Goal: Transaction & Acquisition: Purchase product/service

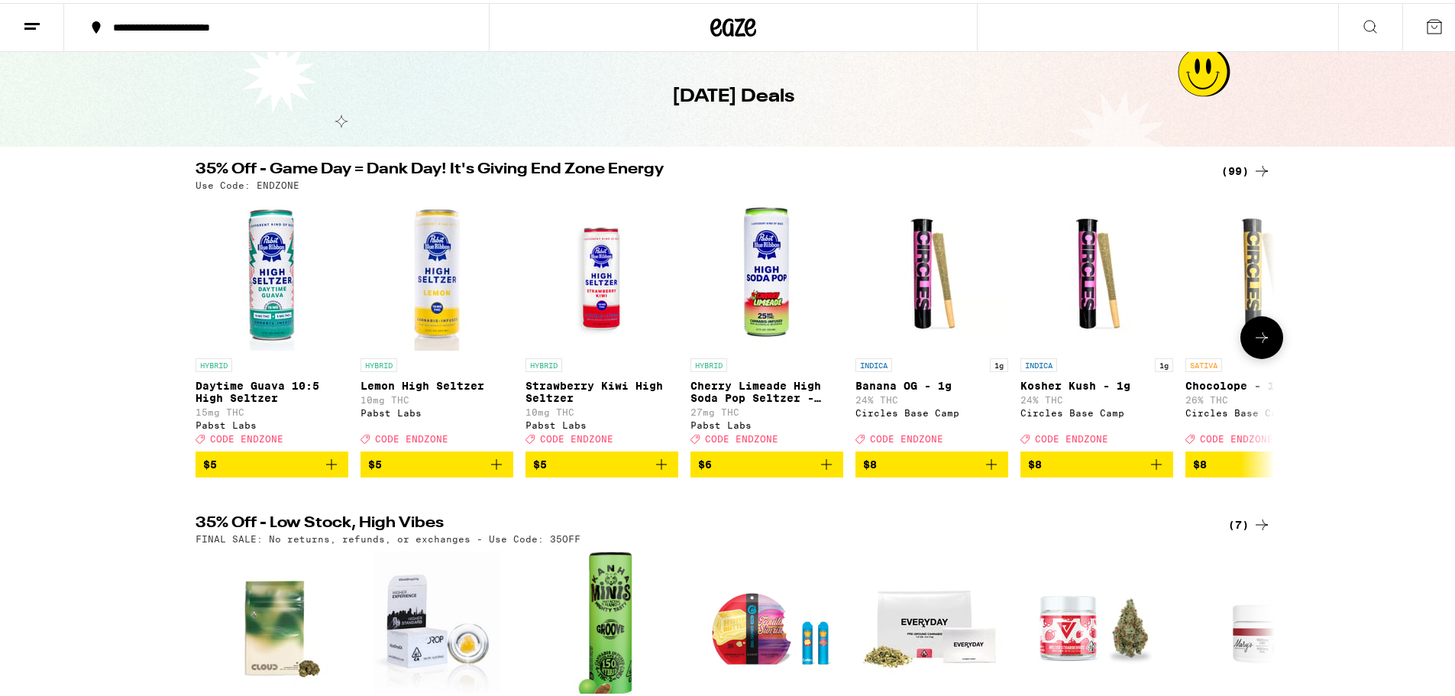
scroll to position [153, 0]
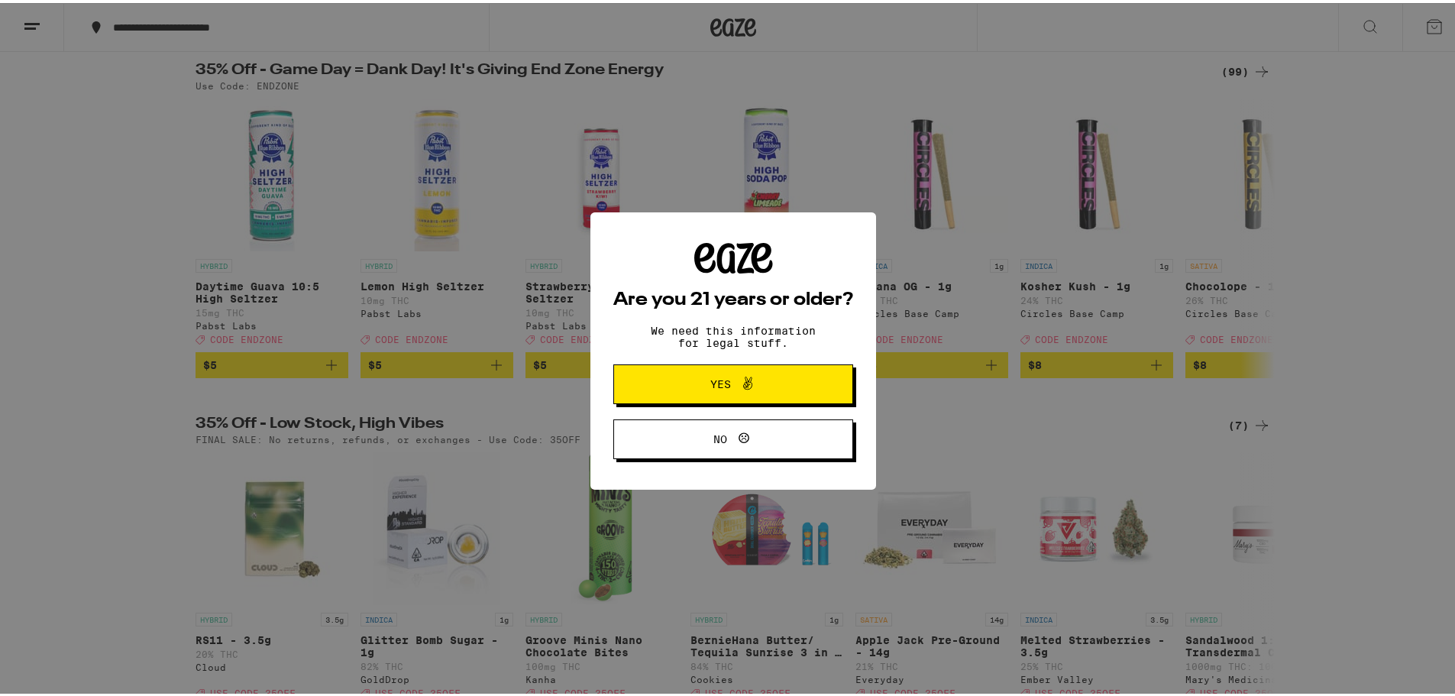
click at [720, 378] on span "Yes" at bounding box center [720, 381] width 21 height 11
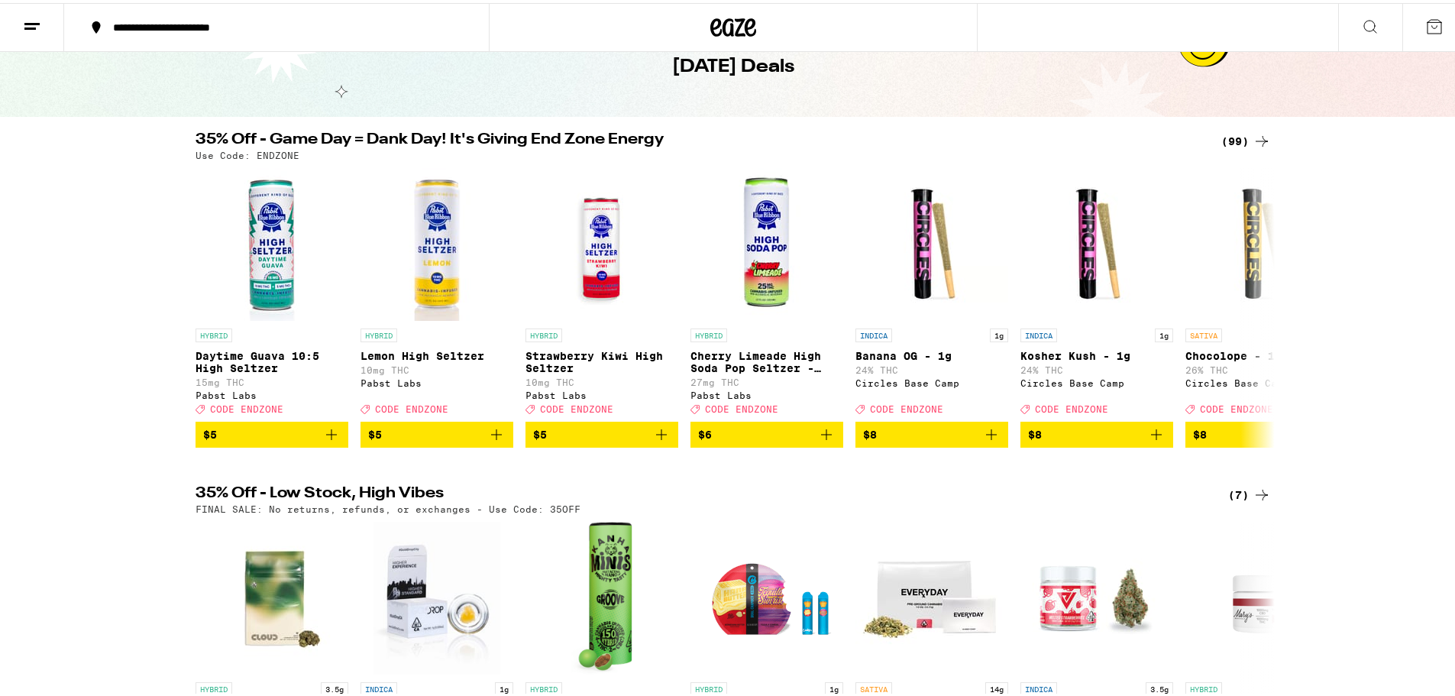
scroll to position [76, 0]
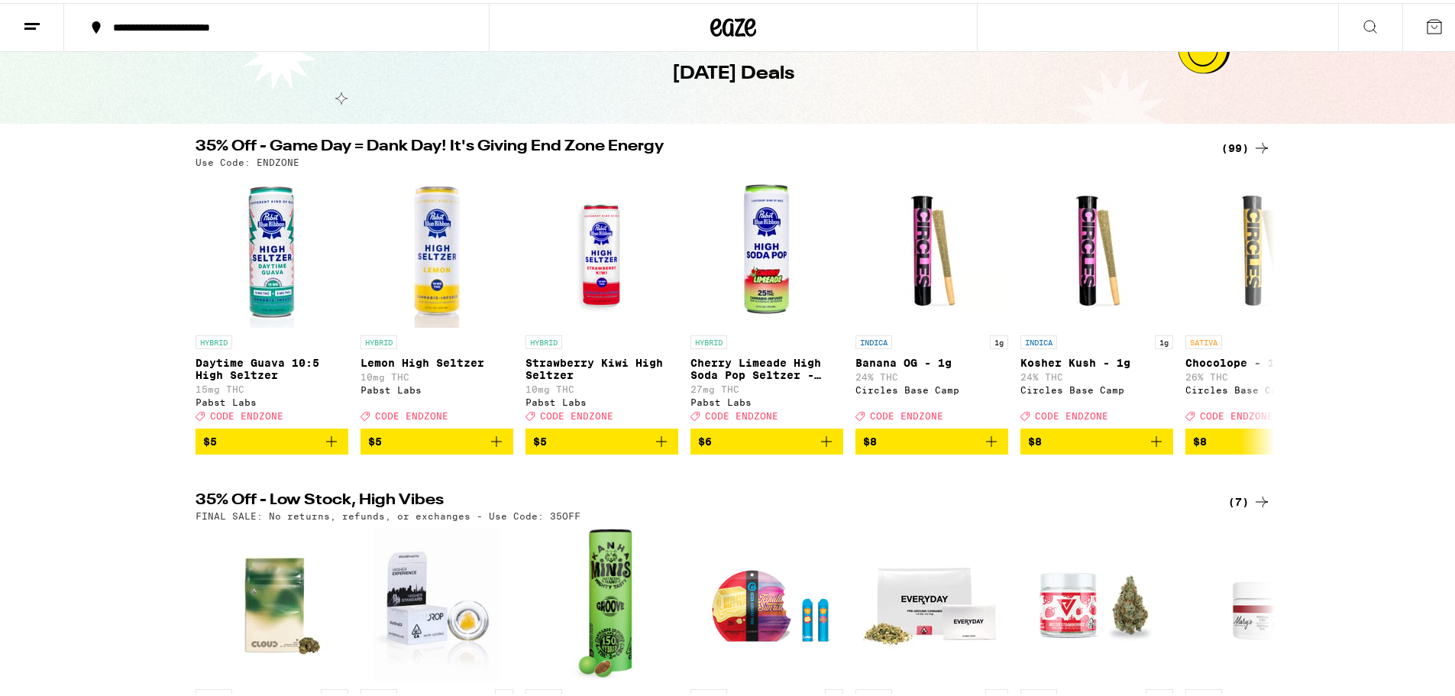
click at [1202, 11] on div "**********" at bounding box center [733, 24] width 1467 height 49
click at [1361, 24] on icon at bounding box center [1370, 24] width 18 height 18
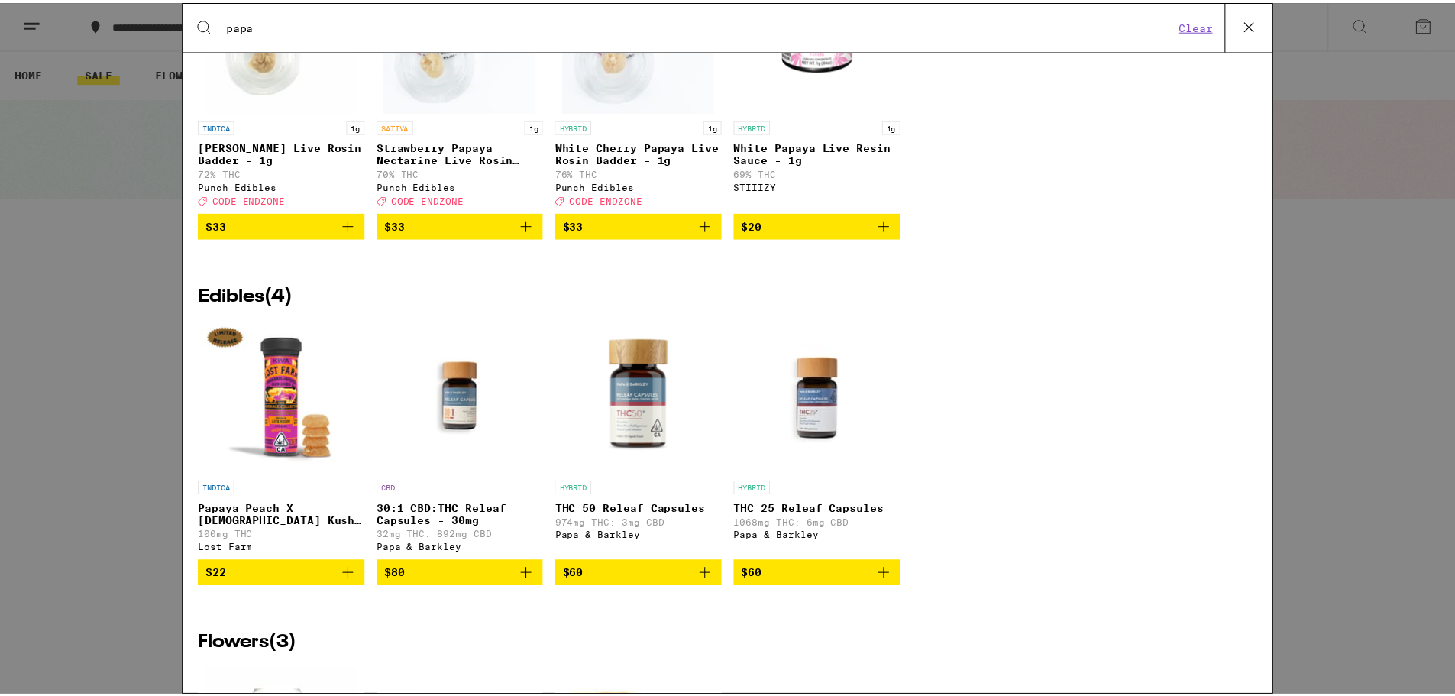
scroll to position [764, 0]
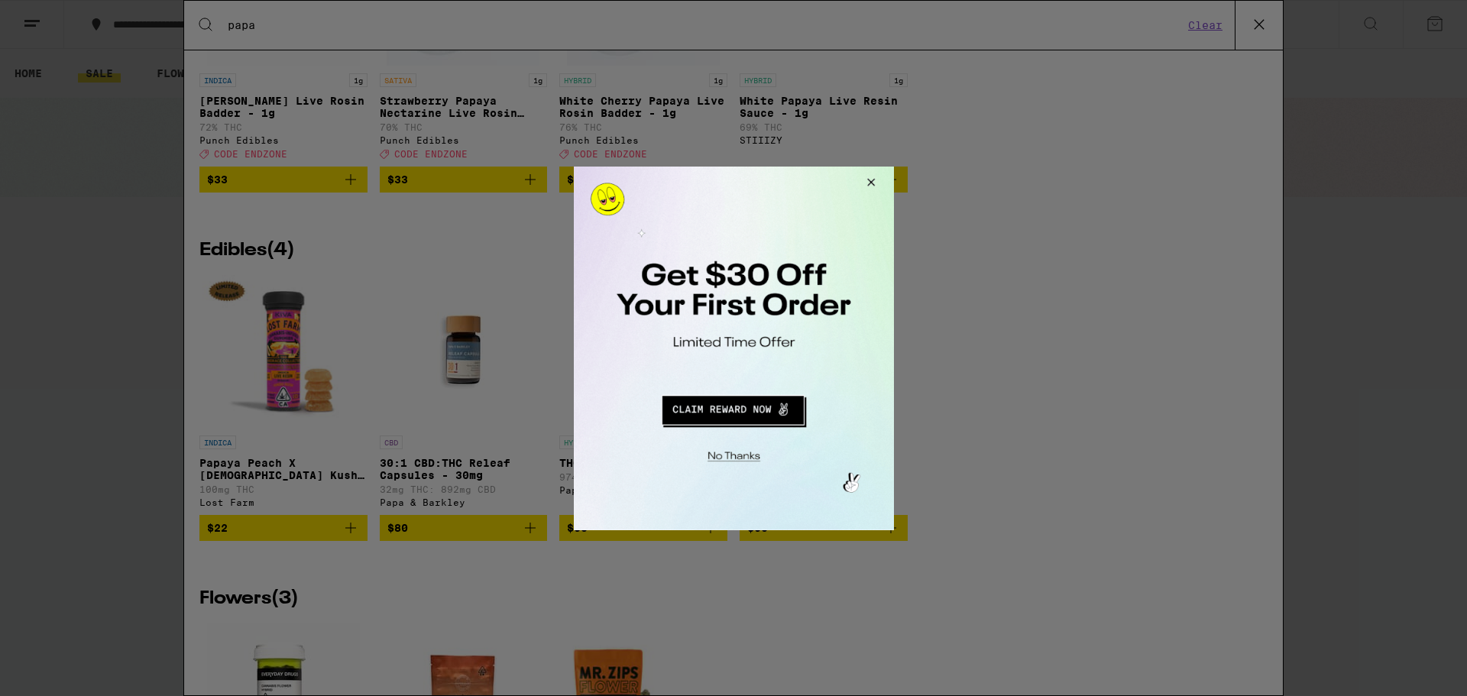
type input "papa"
click at [875, 177] on button "Close Modal" at bounding box center [867, 184] width 41 height 37
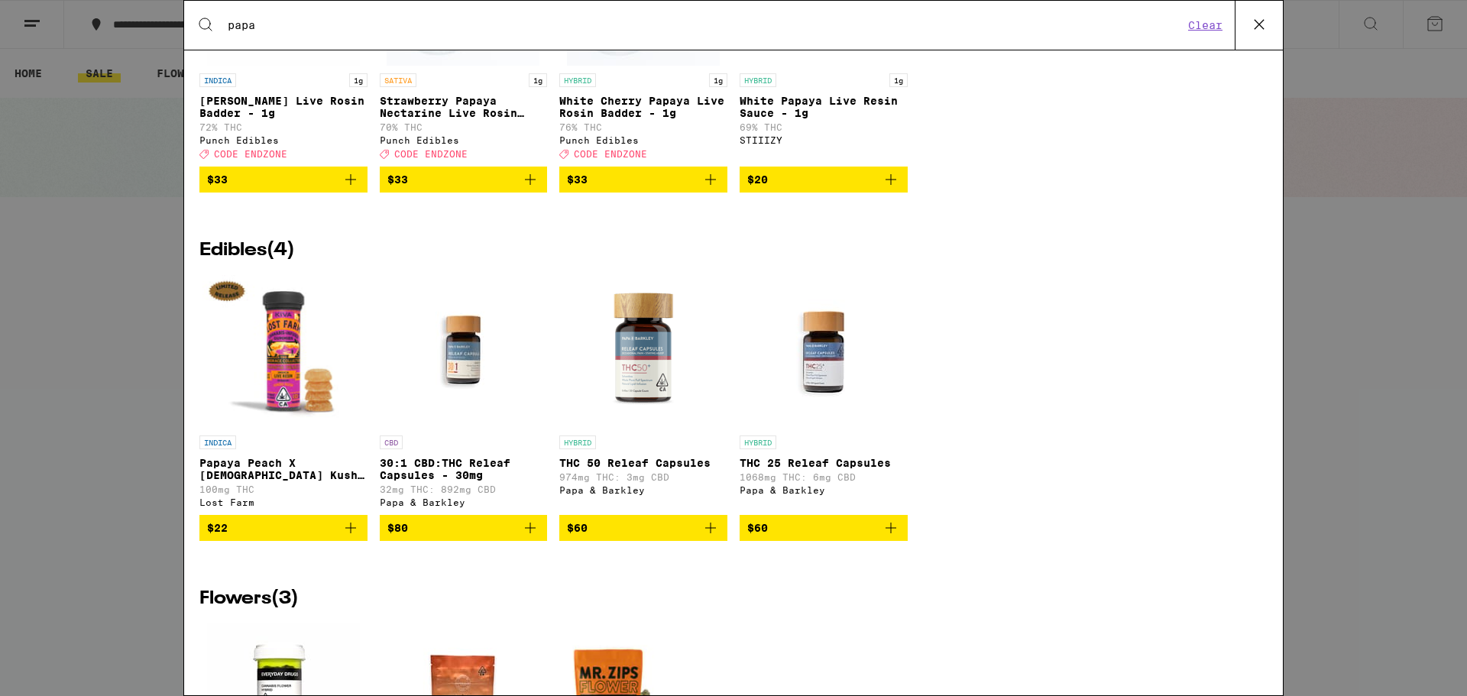
click at [603, 469] on p "THC 50 Releaf Capsules" at bounding box center [643, 463] width 168 height 12
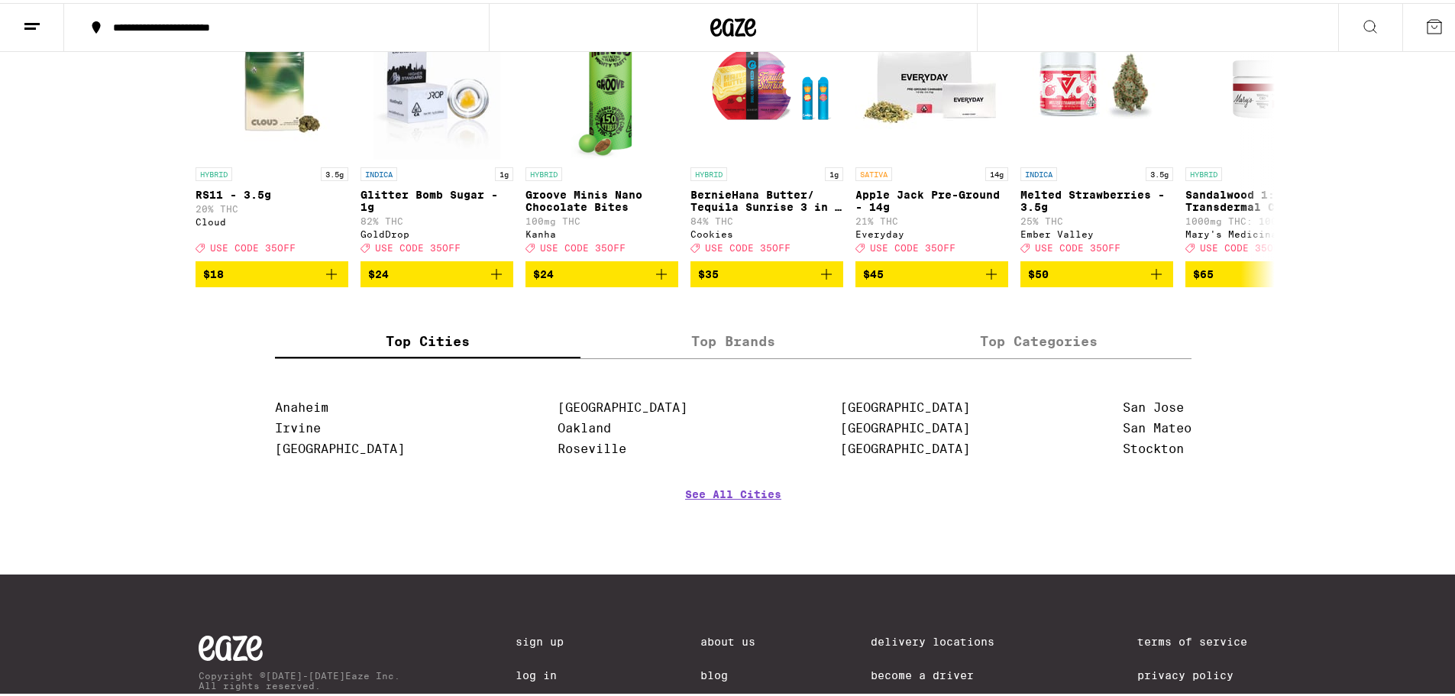
scroll to position [441, 0]
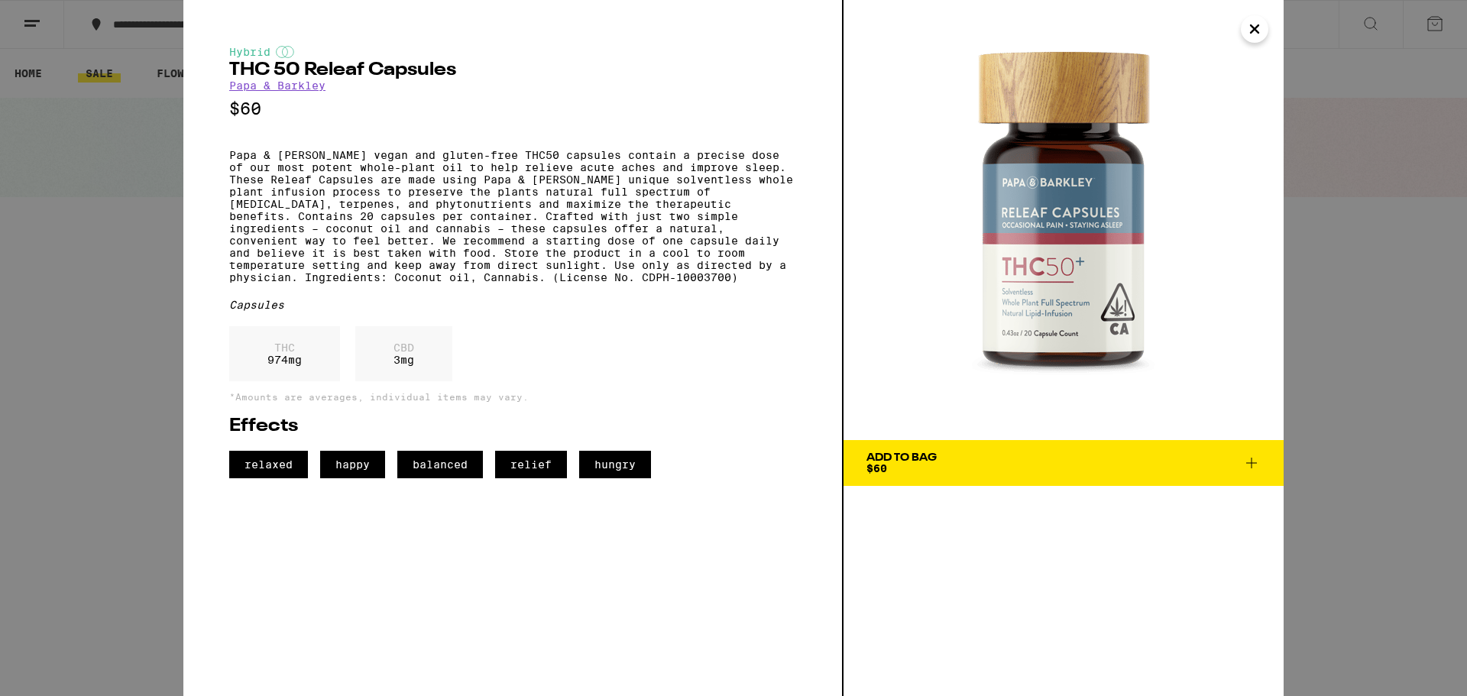
click at [1248, 31] on icon "Close" at bounding box center [1254, 29] width 18 height 23
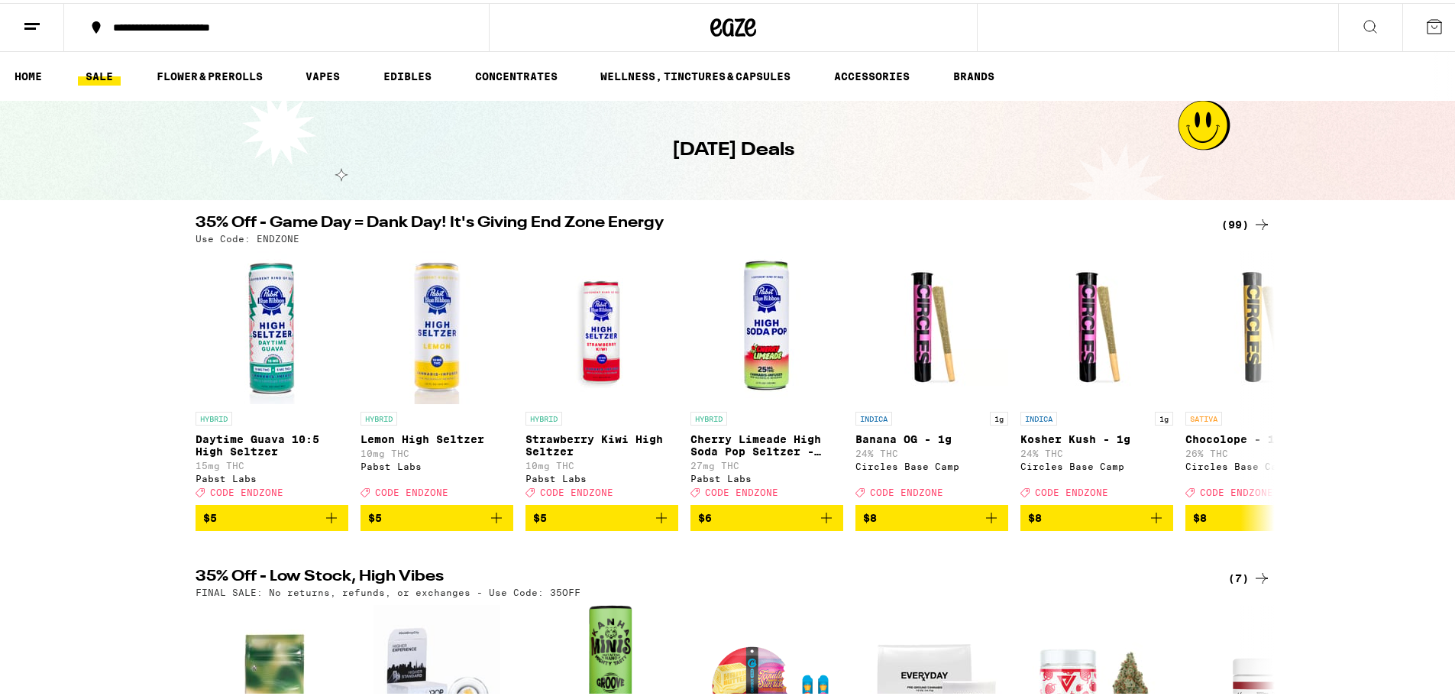
click at [1361, 25] on icon at bounding box center [1370, 24] width 18 height 18
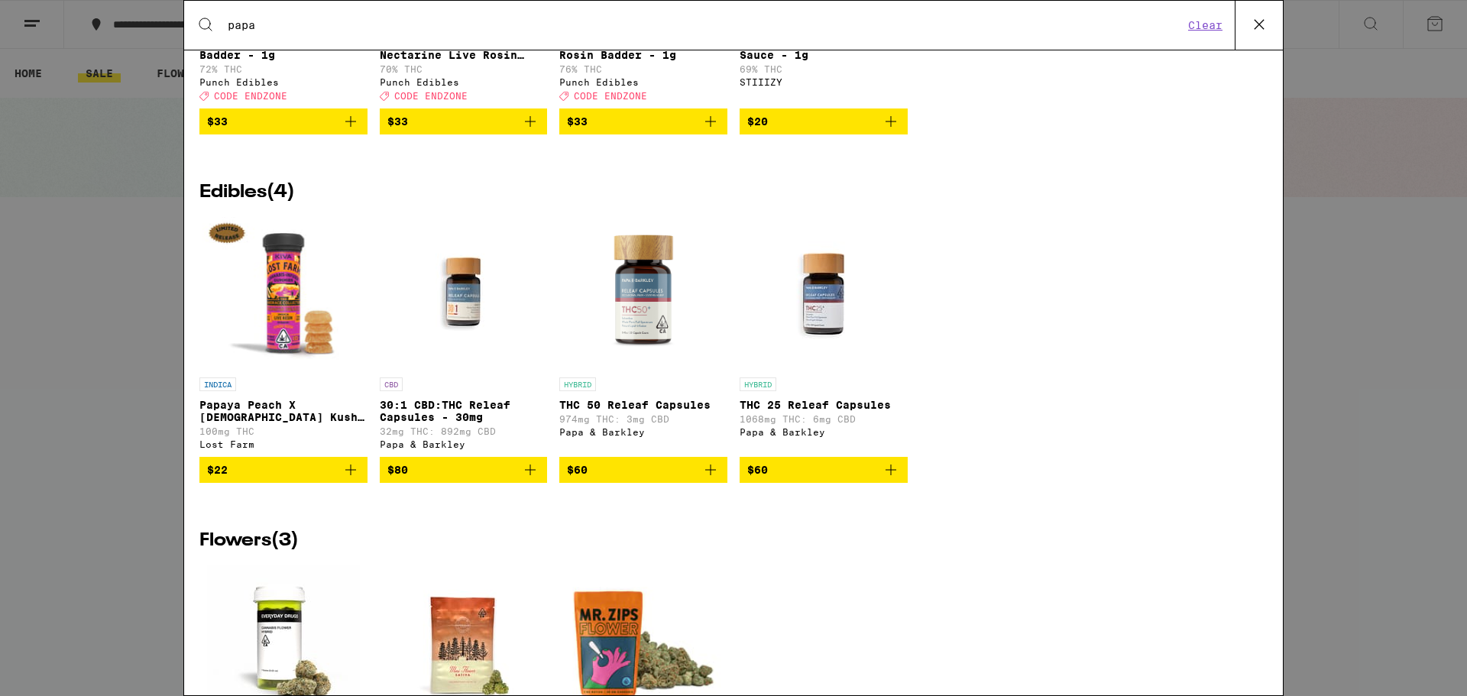
scroll to position [840, 0]
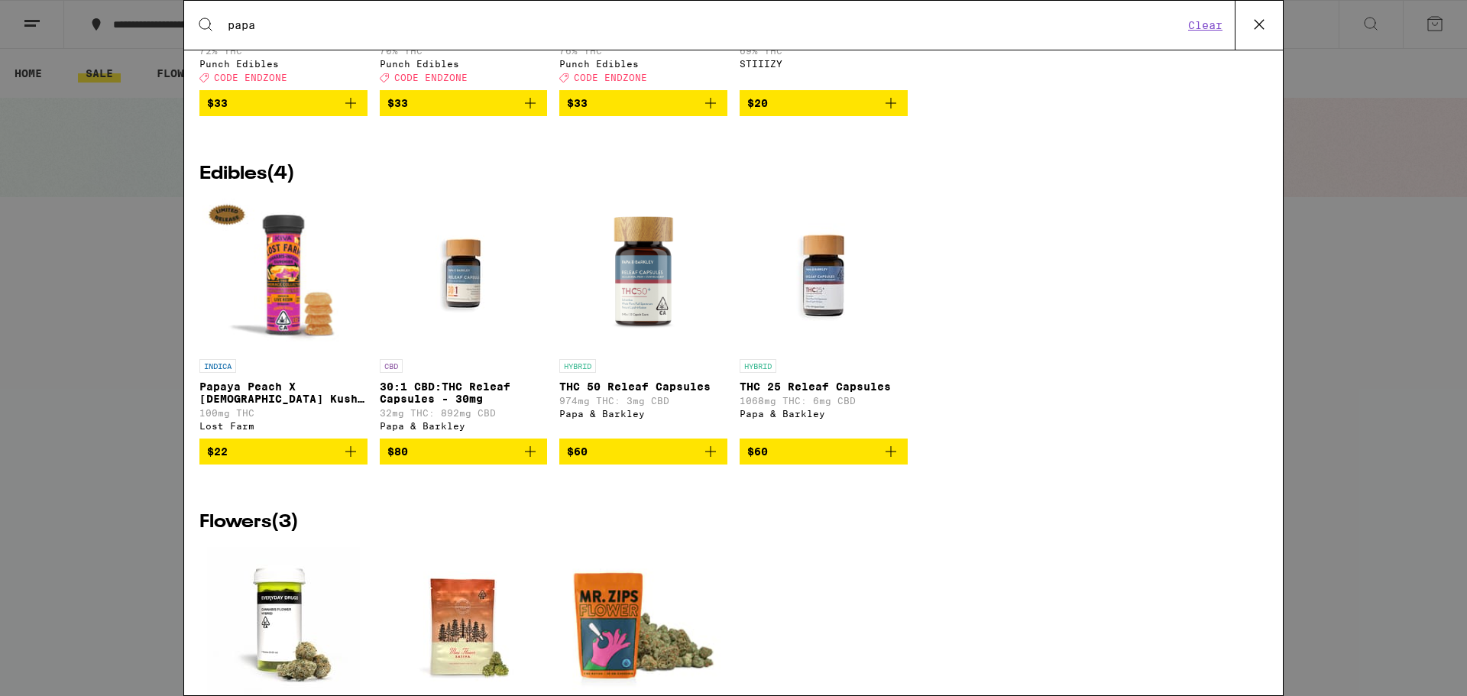
click at [759, 431] on div "HYBRID THC 25 Releaf Capsules 1068mg THC: 6mg CBD Papa & [PERSON_NAME]" at bounding box center [823, 395] width 168 height 72
